Goal: Task Accomplishment & Management: Manage account settings

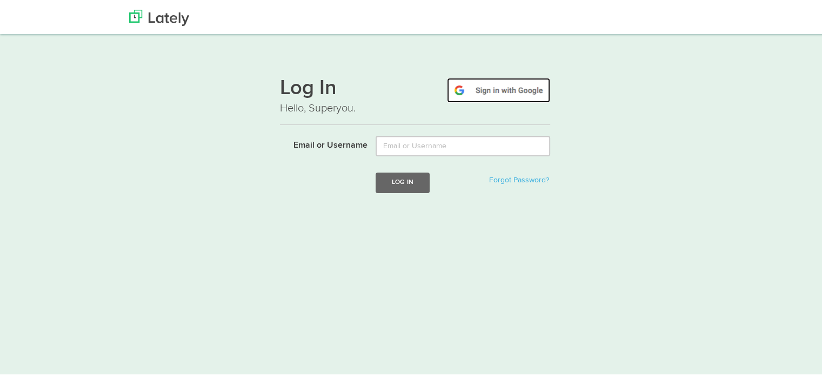
click at [508, 92] on img at bounding box center [498, 88] width 103 height 25
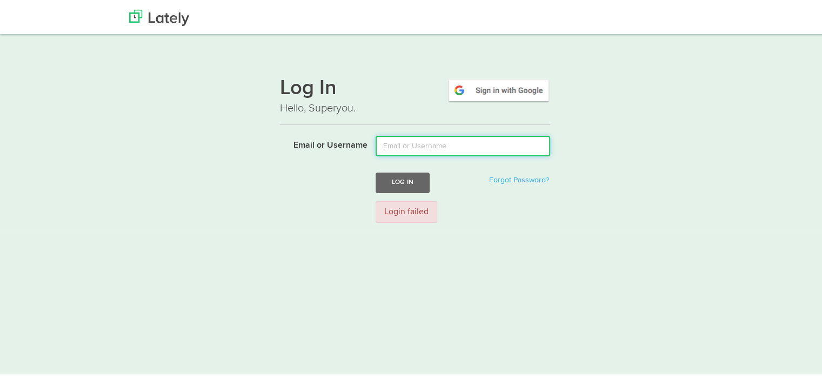
click at [398, 151] on input "Email or Username" at bounding box center [463, 144] width 175 height 21
click at [405, 144] on input "Email or Username" at bounding box center [463, 144] width 175 height 21
